Goal: Task Accomplishment & Management: Manage account settings

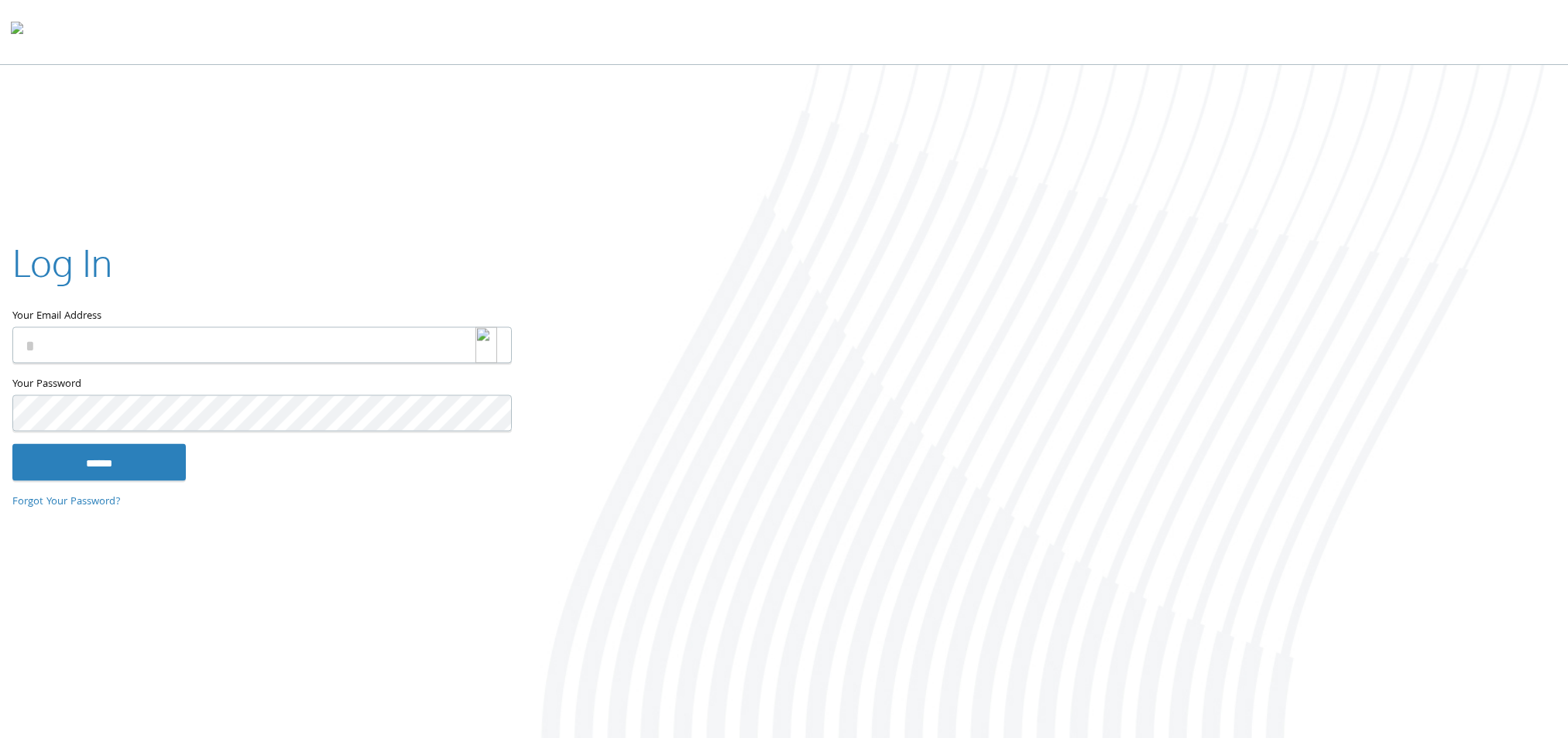
click at [487, 341] on img at bounding box center [486, 345] width 22 height 37
type input "*"
click at [0, 339] on html "Home Solutions Technology Partners Features About Us Schedule a Demo Blog Log In" at bounding box center [784, 370] width 1568 height 741
click at [433, 346] on input "Your Email Address" at bounding box center [262, 345] width 499 height 37
click at [434, 343] on input "Your Email Address" at bounding box center [262, 345] width 499 height 37
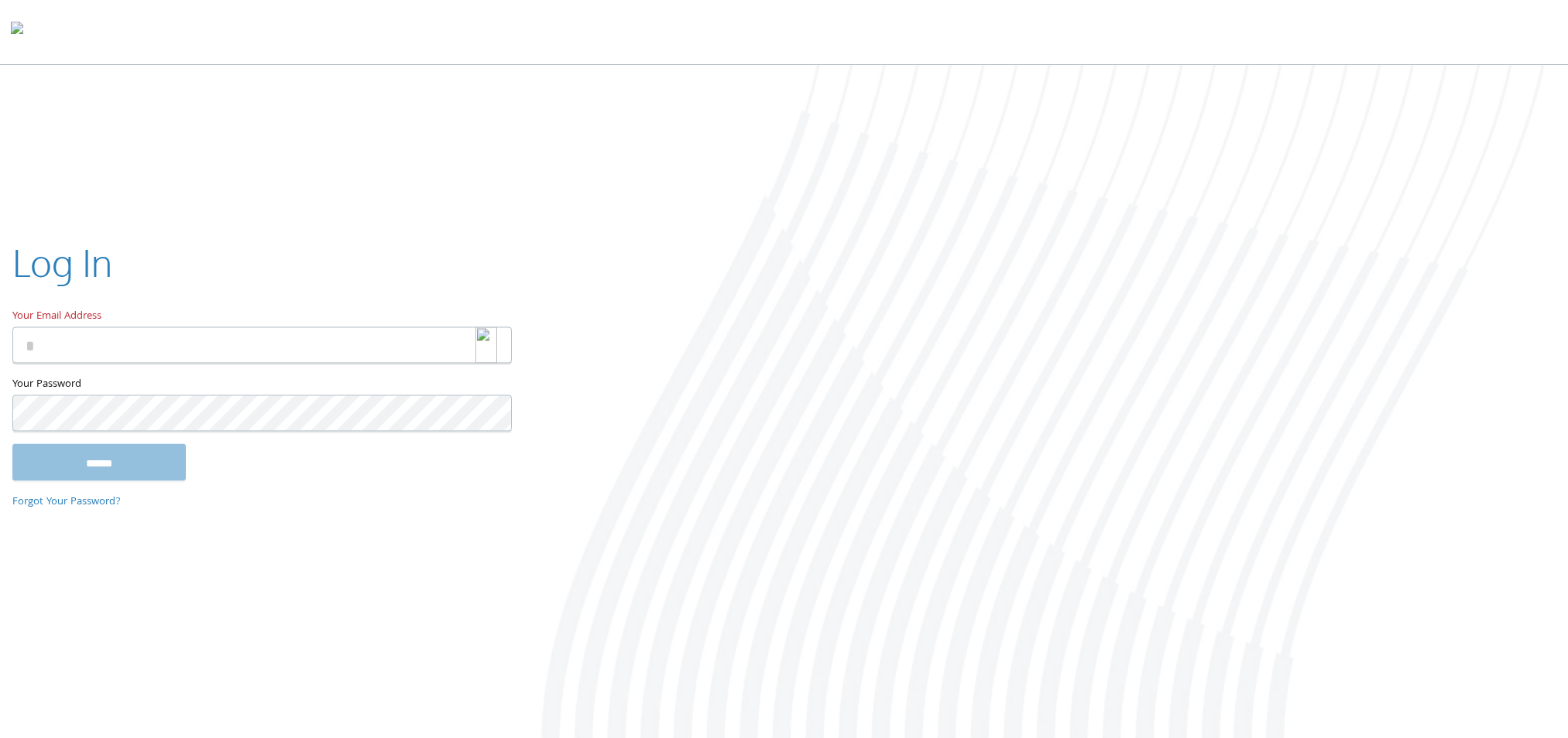
click at [487, 346] on img at bounding box center [486, 345] width 22 height 37
click at [485, 343] on img at bounding box center [486, 345] width 22 height 37
click at [491, 345] on img at bounding box center [486, 345] width 22 height 37
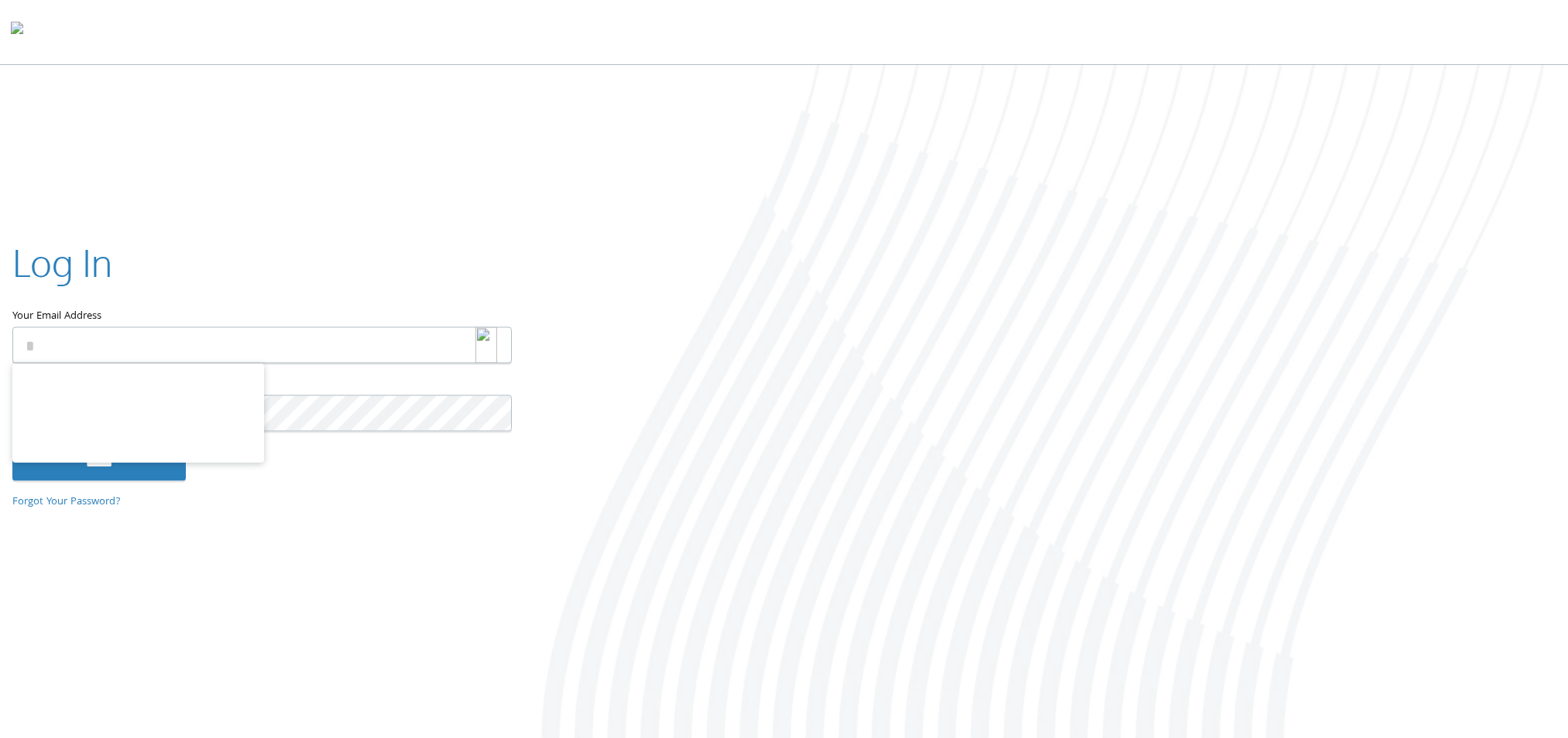
type input "**********"
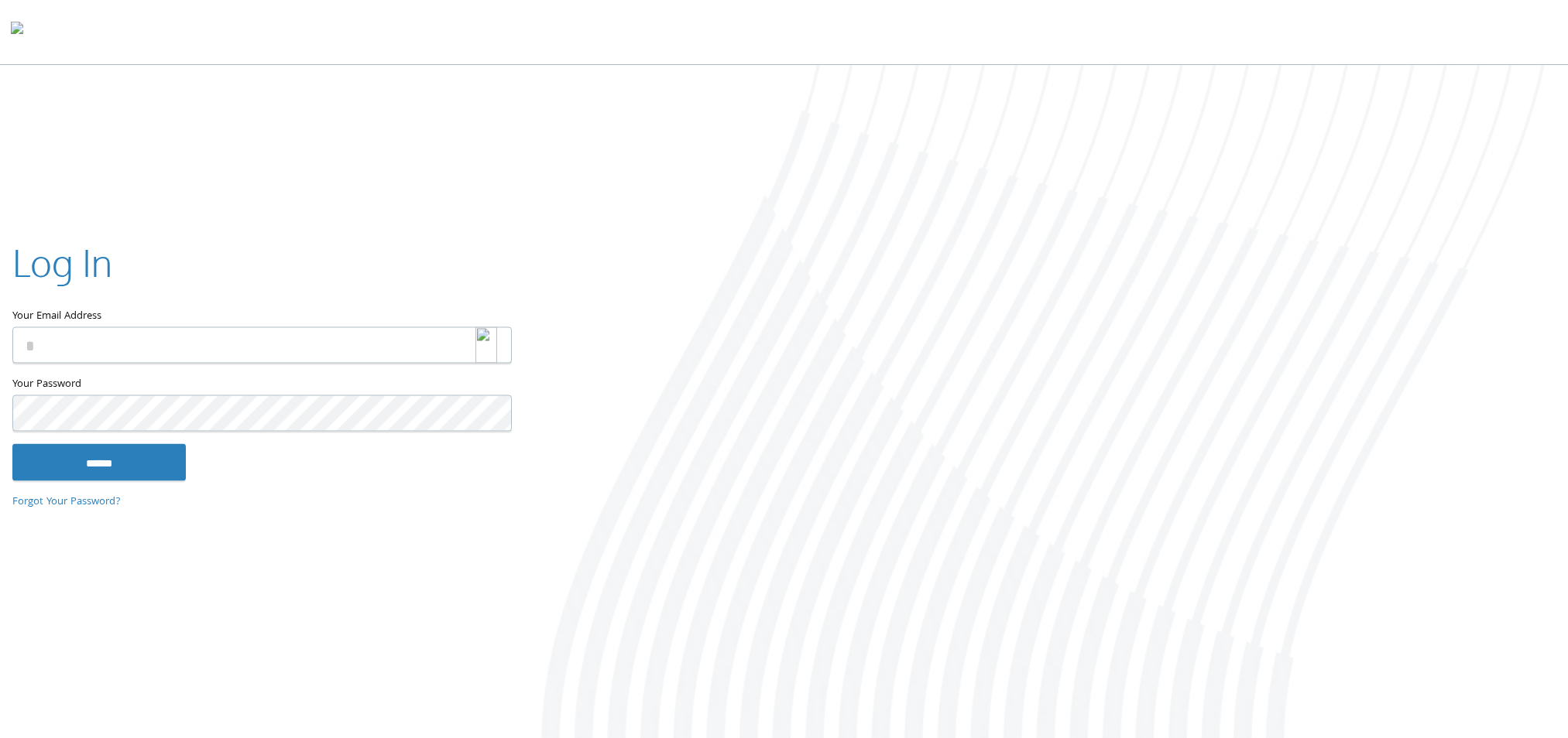
click at [481, 348] on img at bounding box center [486, 345] width 22 height 37
type input "**********"
